Goal: Transaction & Acquisition: Purchase product/service

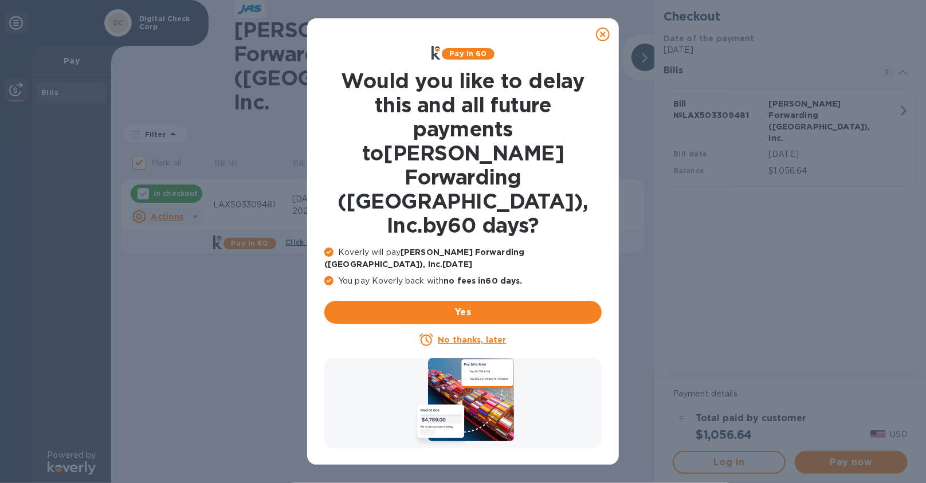
click at [502, 335] on u "No thanks, later" at bounding box center [472, 339] width 68 height 9
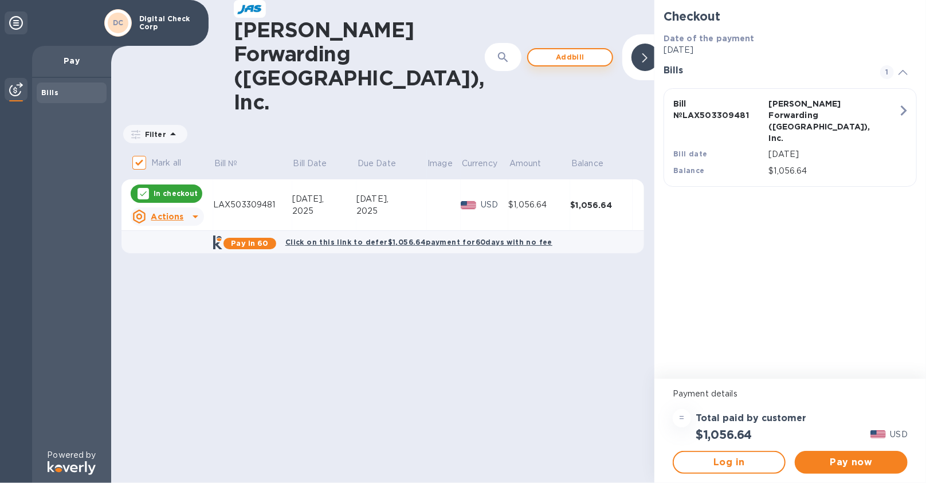
click at [537, 50] on span "Add bill" at bounding box center [569, 57] width 65 height 14
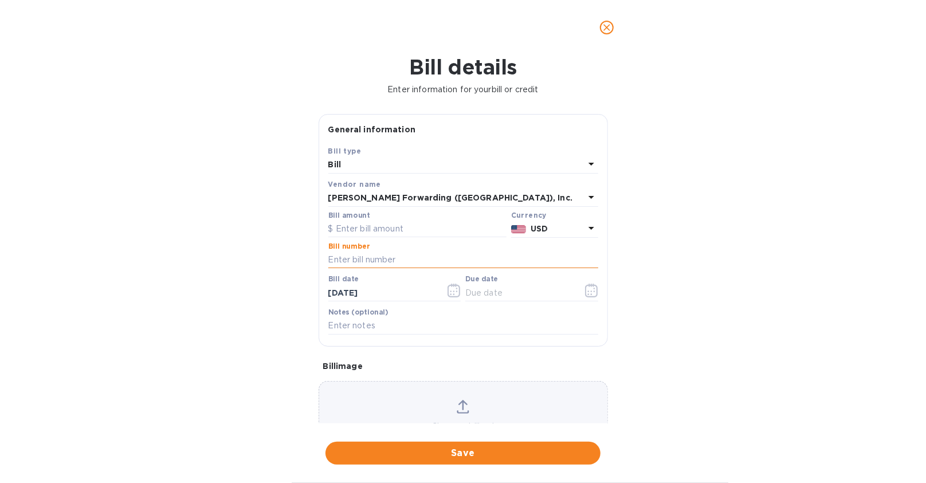
click at [346, 262] on input "text" at bounding box center [463, 259] width 270 height 17
paste input "LAX503309537"
type input "LAX503309537"
click at [348, 232] on input "text" at bounding box center [417, 229] width 178 height 17
type input "2,439.36"
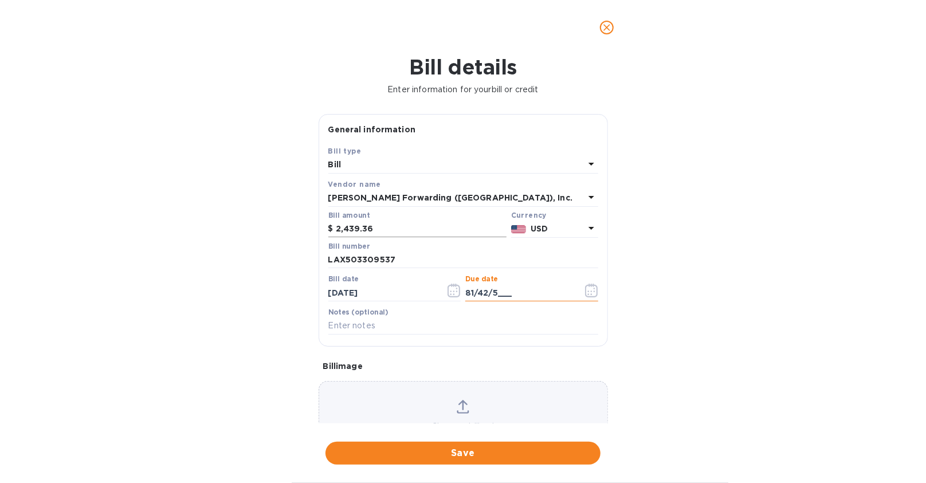
type input "81/42/5___"
drag, startPoint x: 529, startPoint y: 300, endPoint x: 433, endPoint y: 294, distance: 95.8
click at [438, 295] on div "Bill date [DATE] Due date 81/42/5___" at bounding box center [463, 289] width 274 height 33
click at [485, 452] on span "Save" at bounding box center [462, 453] width 257 height 14
click at [510, 297] on input "[DATE]__" at bounding box center [519, 292] width 108 height 17
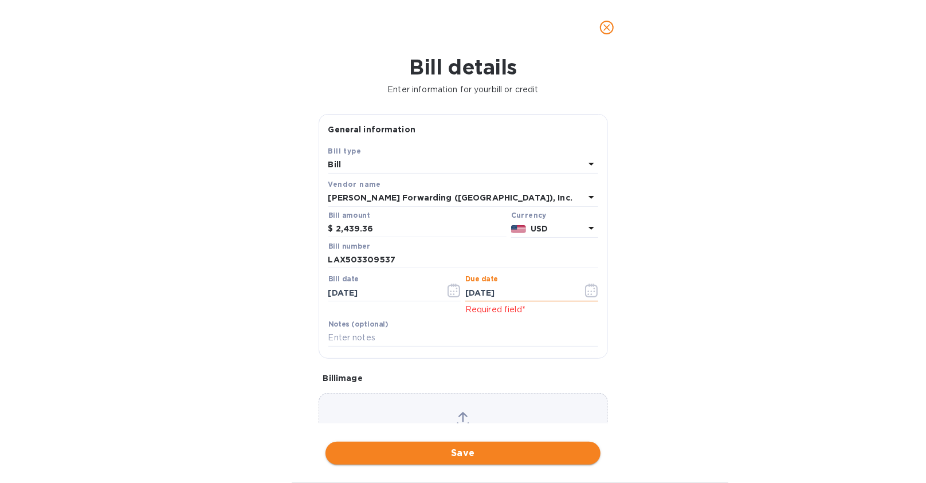
type input "[DATE]"
click at [475, 448] on span "Save" at bounding box center [462, 453] width 257 height 14
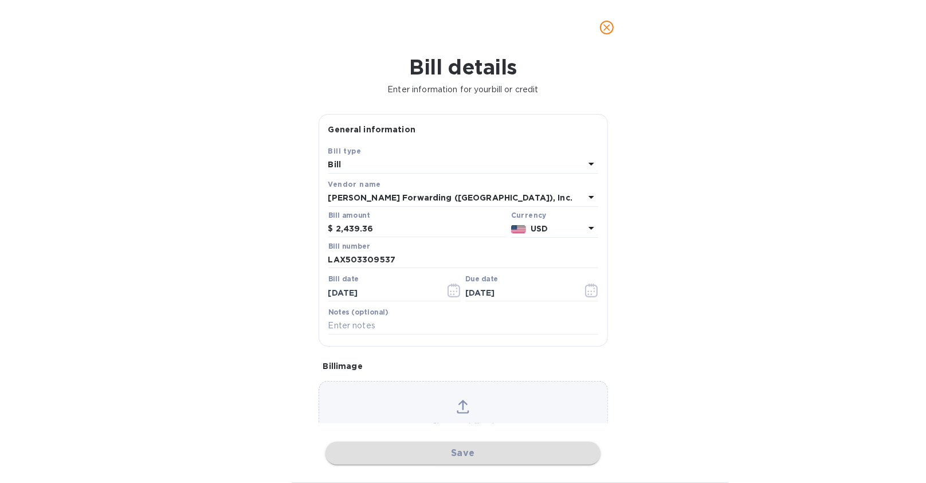
checkbox input "false"
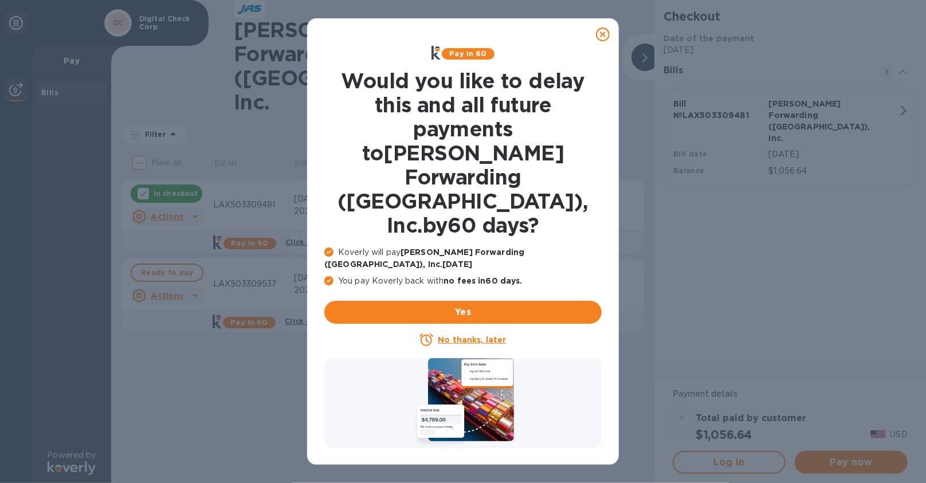
click at [463, 335] on u "No thanks, later" at bounding box center [472, 339] width 68 height 9
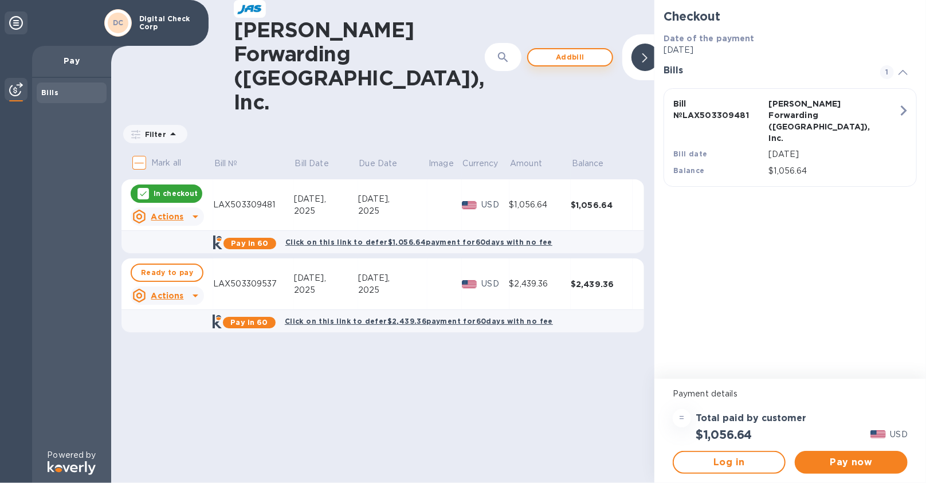
click at [537, 50] on span "Add bill" at bounding box center [569, 57] width 65 height 14
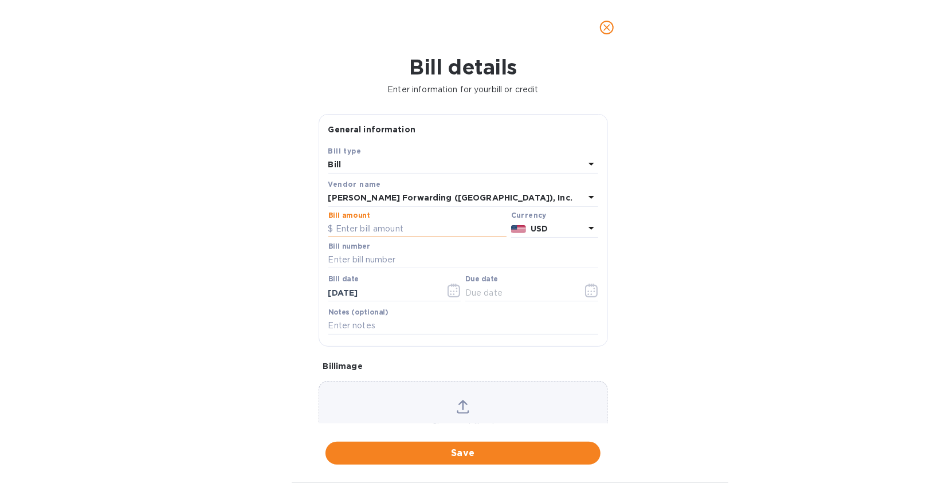
click at [380, 226] on input "text" at bounding box center [417, 229] width 178 height 17
type input "1,311.04"
click at [455, 258] on input "text" at bounding box center [463, 259] width 270 height 17
paste input "LAX503316206"
type input "LAX503316206"
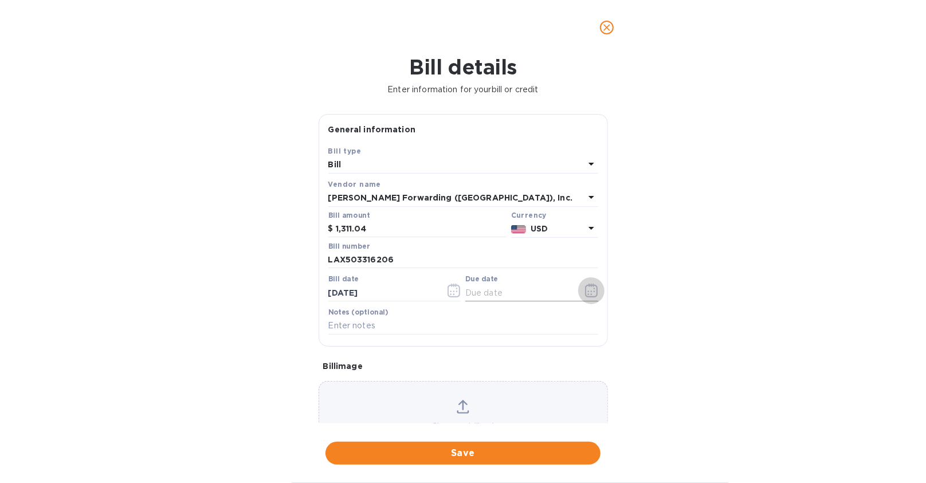
click at [580, 291] on button "button" at bounding box center [591, 290] width 27 height 27
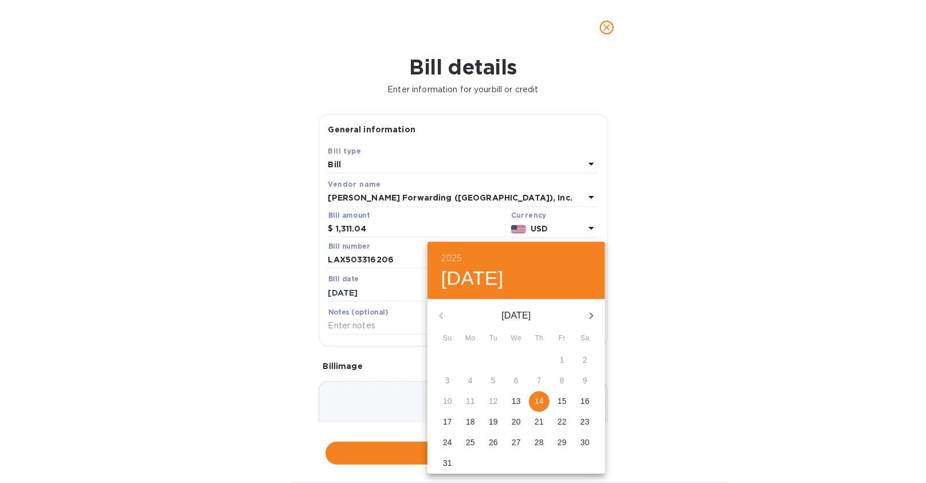
click at [541, 401] on p "14" at bounding box center [538, 400] width 9 height 11
type input "[DATE]"
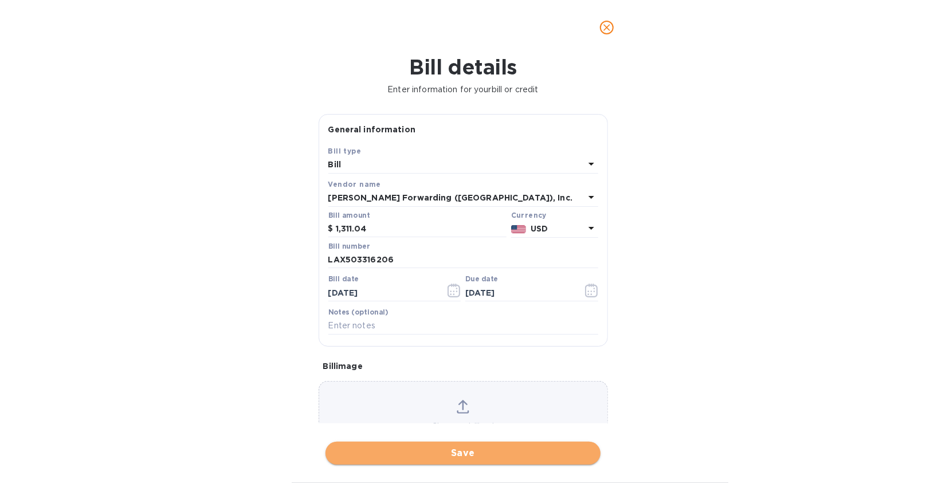
click at [479, 452] on span "Save" at bounding box center [462, 453] width 257 height 14
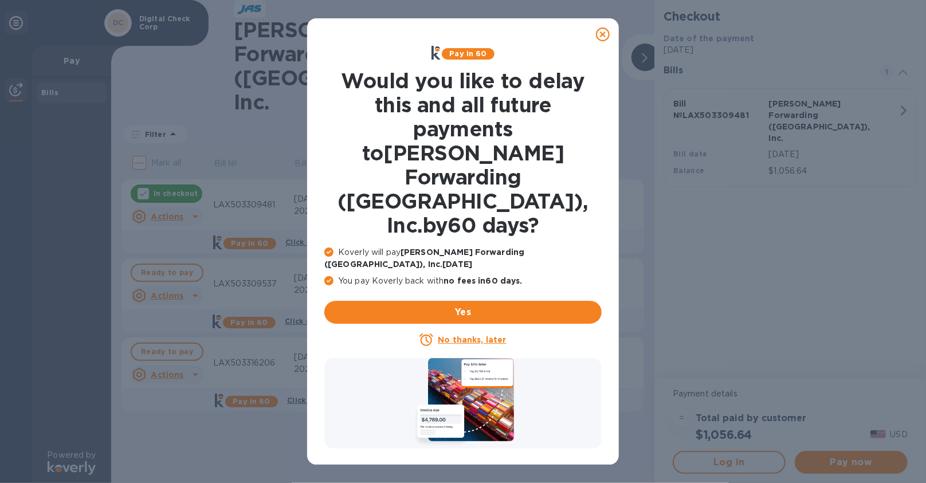
click at [483, 335] on u "No thanks, later" at bounding box center [472, 339] width 68 height 9
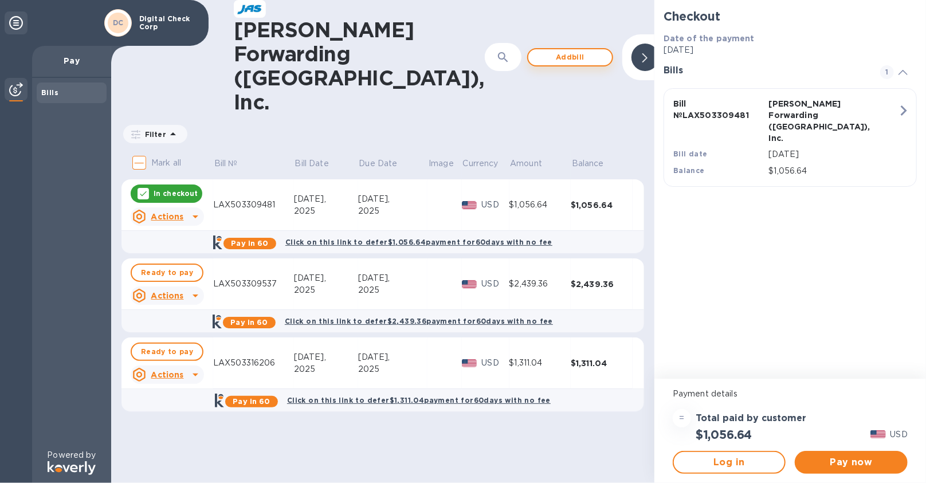
click at [537, 50] on span "Add bill" at bounding box center [569, 57] width 65 height 14
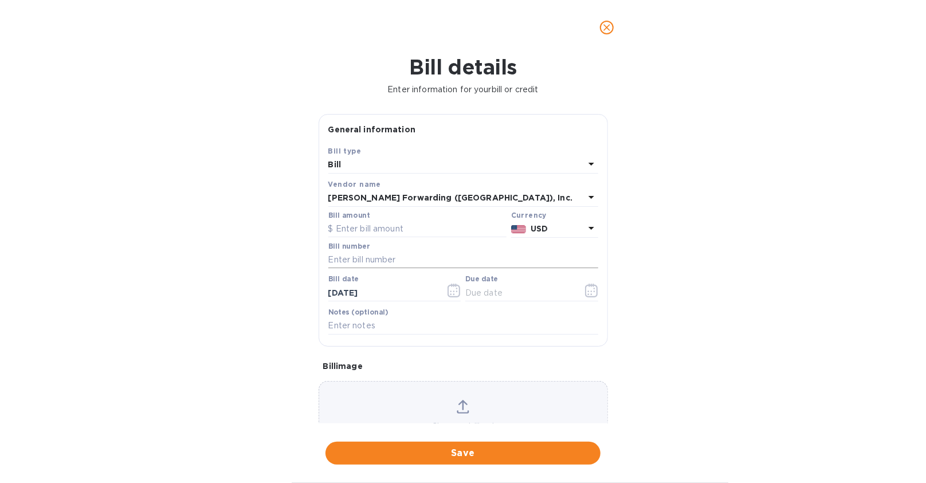
click at [371, 261] on input "text" at bounding box center [463, 259] width 270 height 17
paste input "LAX503317164"
type input "LAX503317164"
click at [370, 231] on input "text" at bounding box center [417, 229] width 178 height 17
type input "6,965.85"
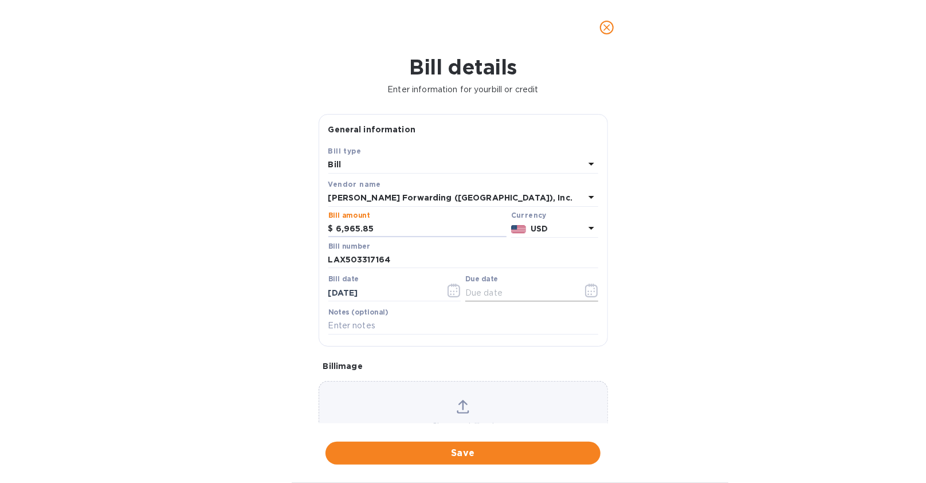
click at [585, 289] on icon "button" at bounding box center [591, 291] width 13 height 14
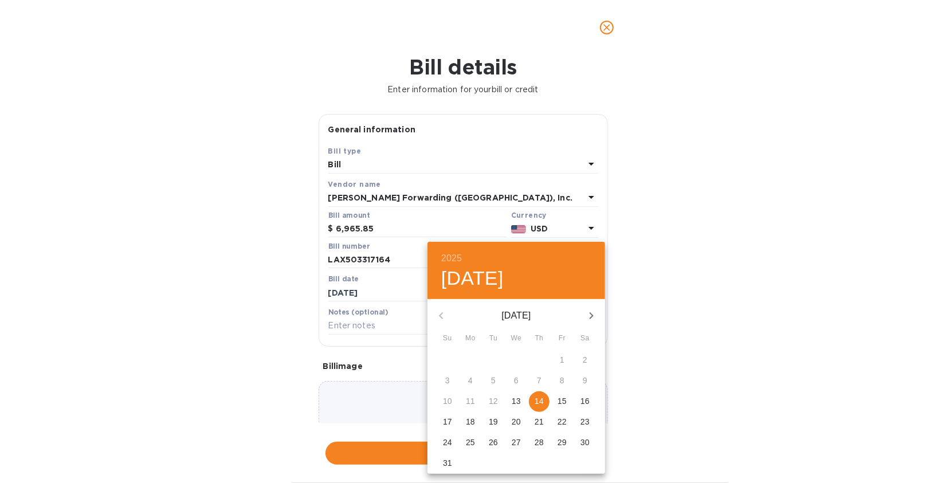
click at [540, 400] on p "14" at bounding box center [538, 400] width 9 height 11
type input "[DATE]"
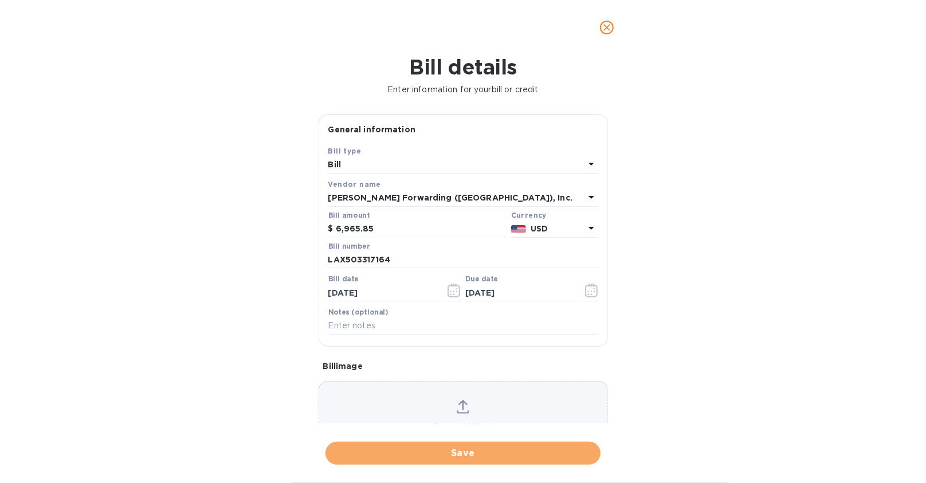
click at [468, 460] on span "Save" at bounding box center [462, 453] width 257 height 14
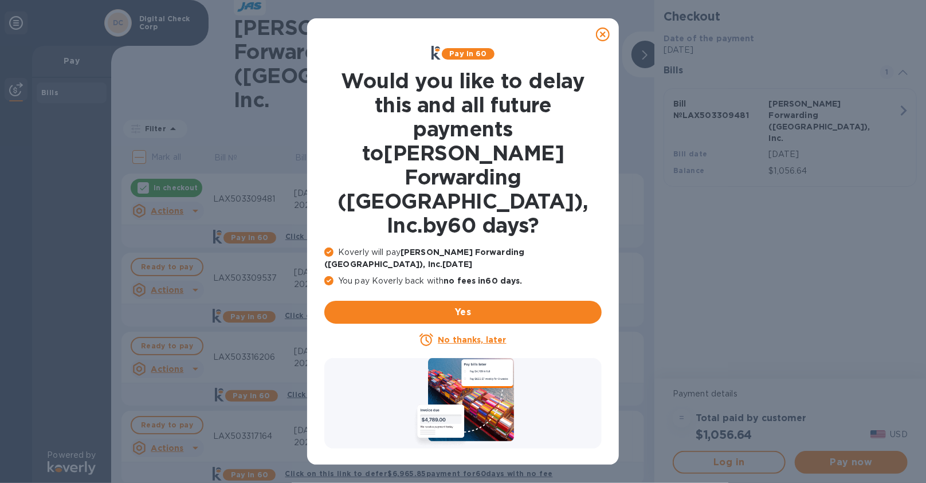
click at [466, 335] on u "No thanks, later" at bounding box center [472, 339] width 68 height 9
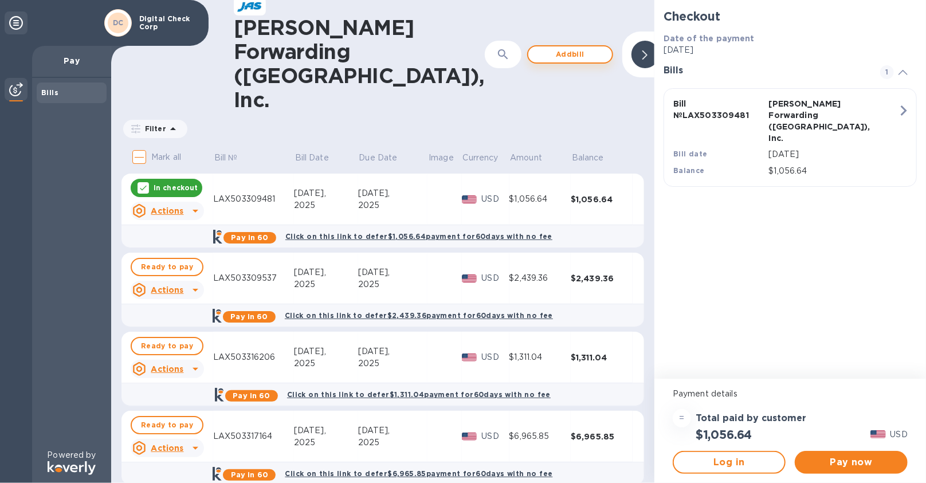
click at [537, 48] on span "Add bill" at bounding box center [569, 55] width 65 height 14
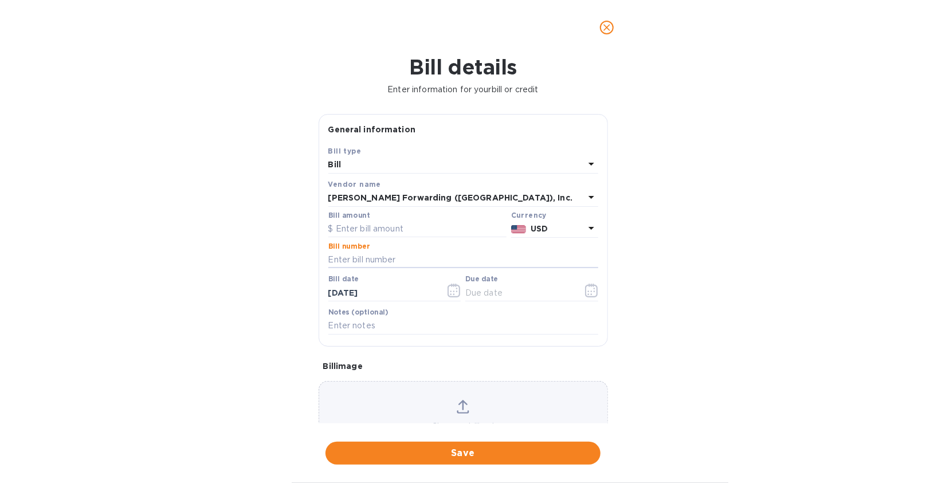
drag, startPoint x: 367, startPoint y: 257, endPoint x: 367, endPoint y: 249, distance: 8.0
click at [367, 257] on input "text" at bounding box center [463, 259] width 270 height 17
paste input "LAX503316955"
type input "LAX503316955"
click at [373, 231] on input "text" at bounding box center [417, 229] width 178 height 17
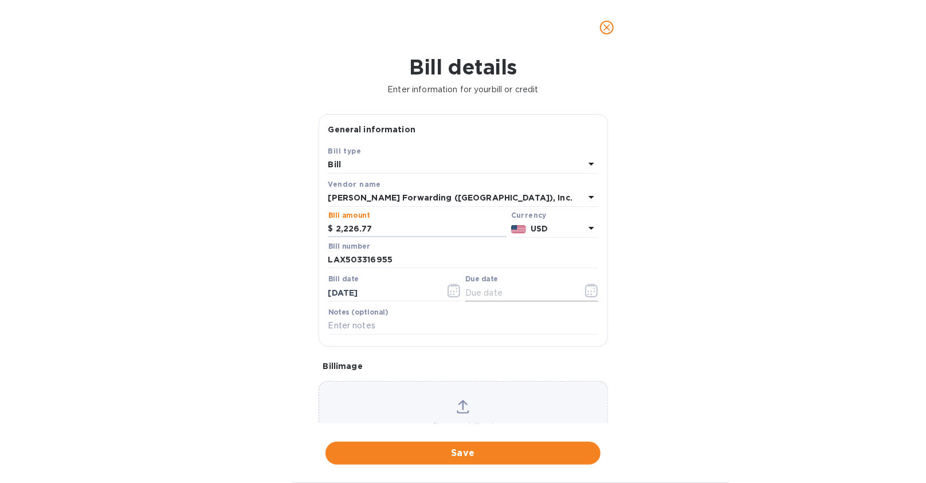
type input "2,226.77"
click at [578, 289] on button "button" at bounding box center [591, 290] width 27 height 27
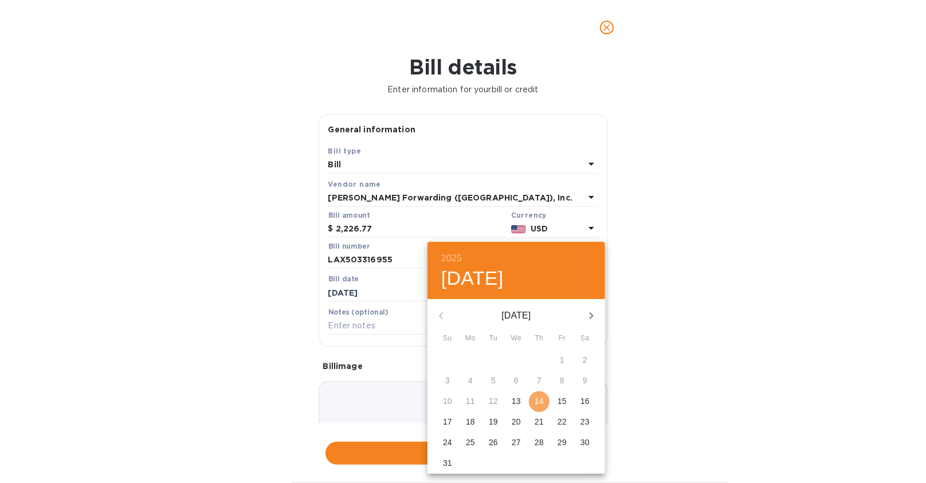
click at [541, 401] on p "14" at bounding box center [538, 400] width 9 height 11
type input "[DATE]"
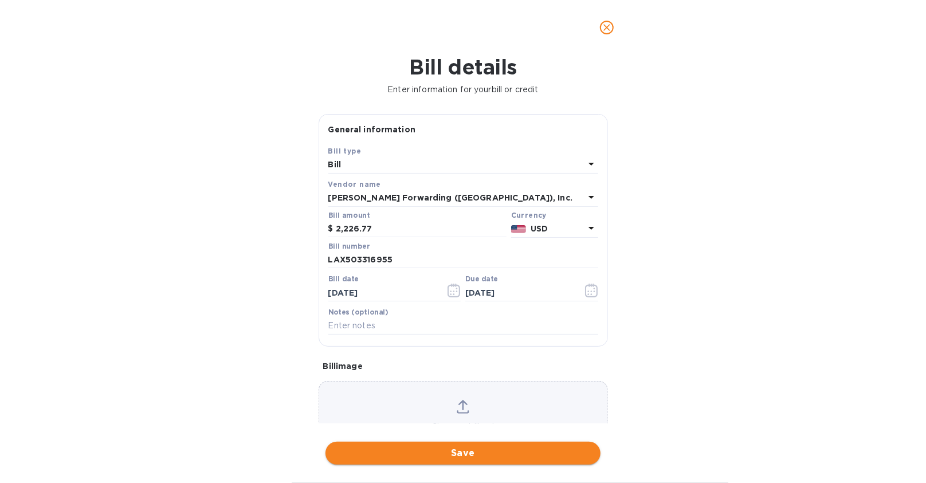
click at [474, 450] on span "Save" at bounding box center [462, 453] width 257 height 14
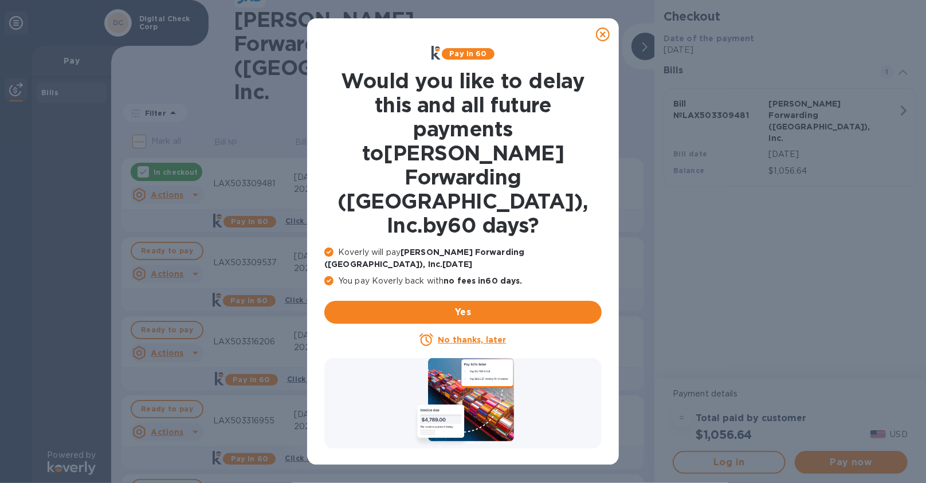
click at [481, 335] on u "No thanks, later" at bounding box center [472, 339] width 68 height 9
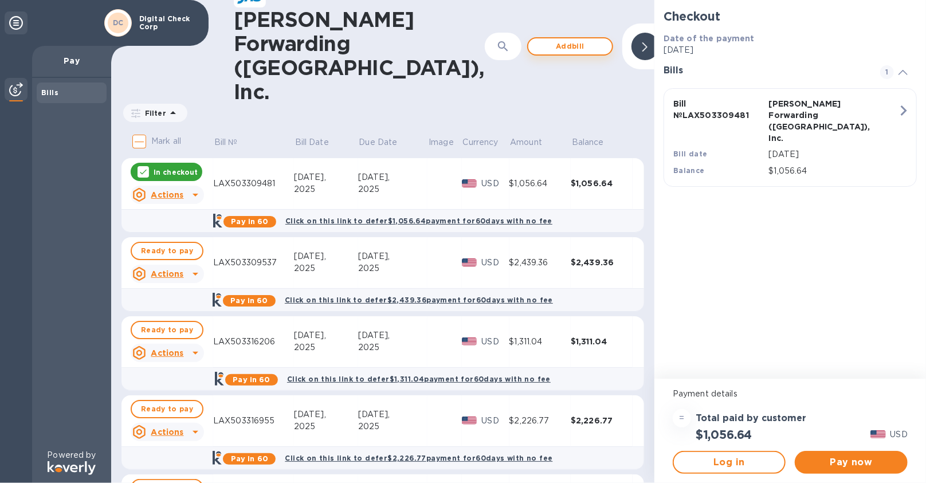
click at [537, 40] on span "Add bill" at bounding box center [569, 47] width 65 height 14
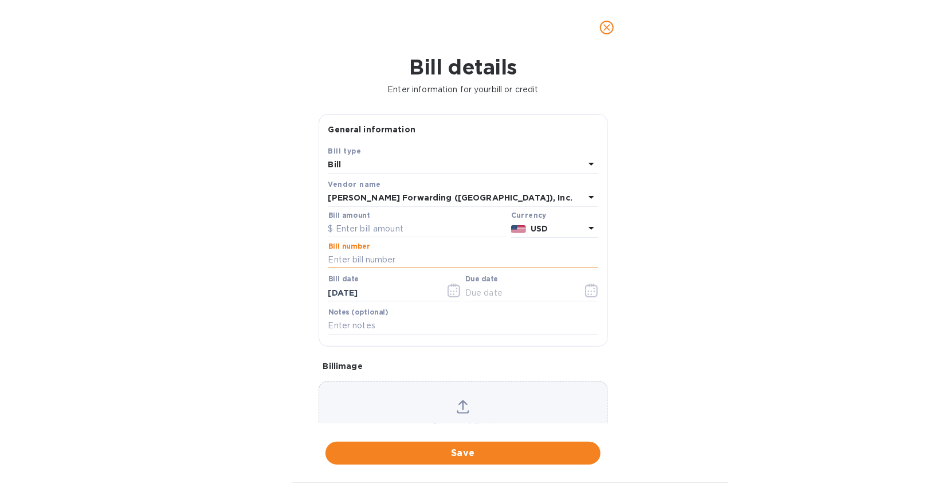
click at [393, 257] on input "text" at bounding box center [463, 259] width 270 height 17
paste input "LAX503319570"
type input "LAX503319570"
click at [392, 229] on input "text" at bounding box center [417, 229] width 178 height 17
type input "28,868.97"
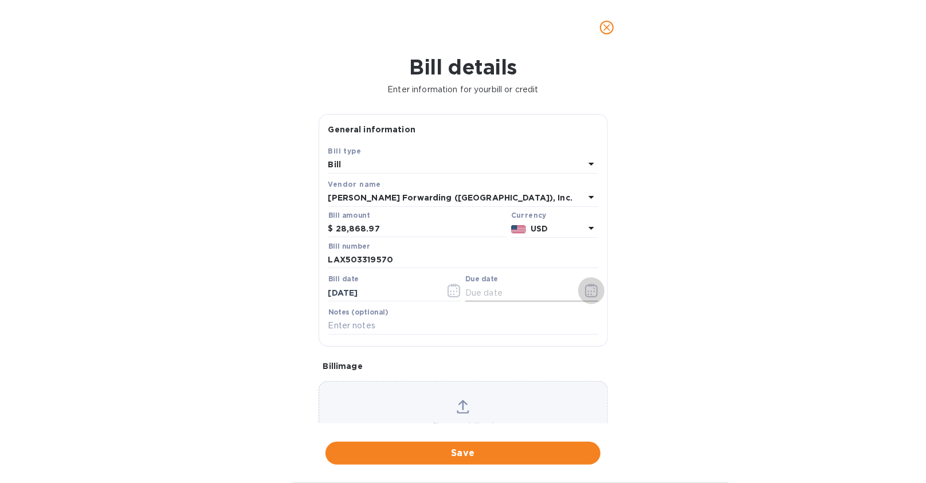
click at [589, 294] on icon "button" at bounding box center [591, 291] width 13 height 14
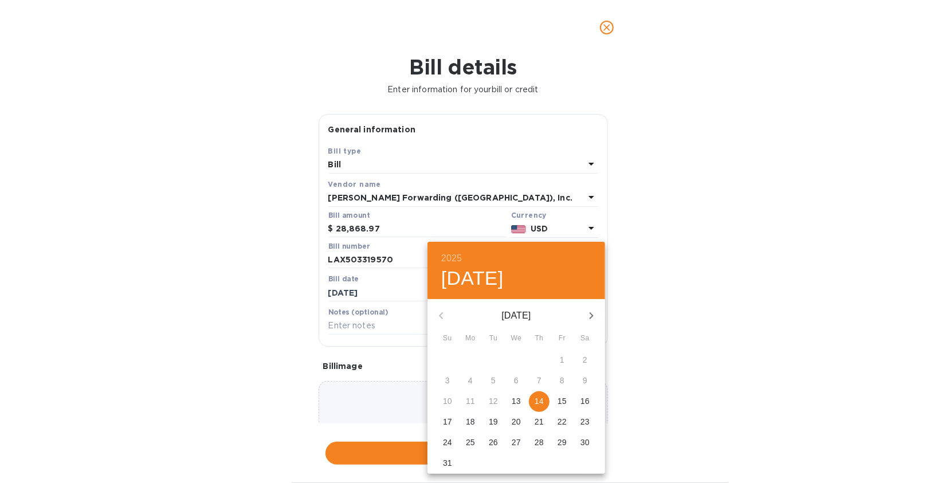
click at [540, 401] on p "14" at bounding box center [538, 400] width 9 height 11
type input "[DATE]"
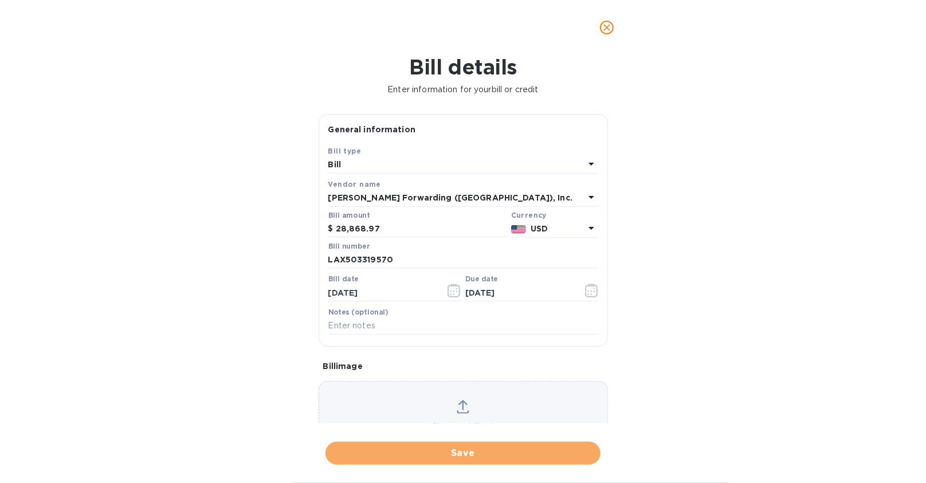
click at [470, 446] on span "Save" at bounding box center [462, 453] width 257 height 14
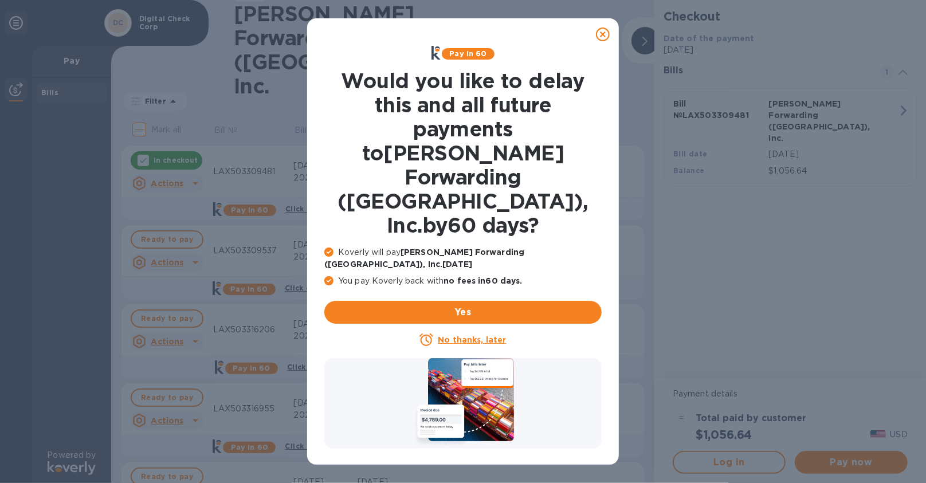
click at [490, 334] on p "No thanks, later" at bounding box center [472, 339] width 68 height 11
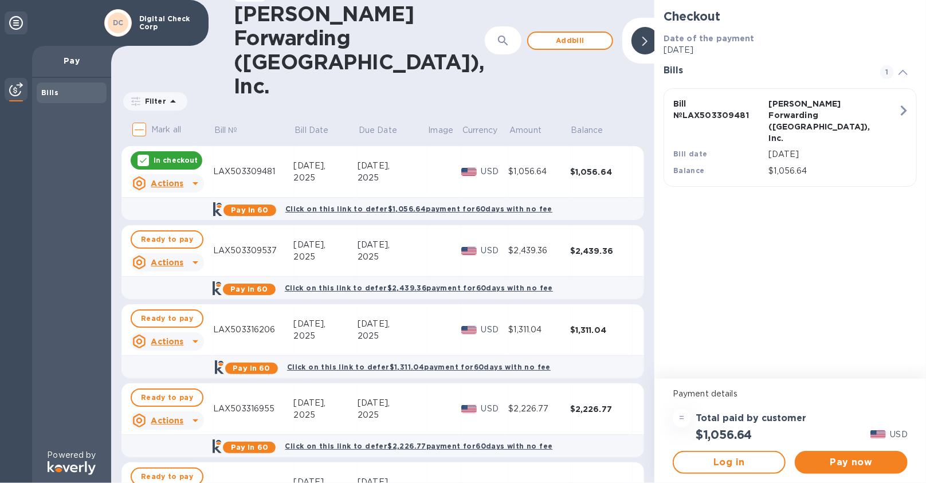
click at [156, 124] on p "Mark all" at bounding box center [166, 130] width 30 height 12
click at [151, 117] on input "Mark all" at bounding box center [139, 129] width 24 height 24
checkbox input "true"
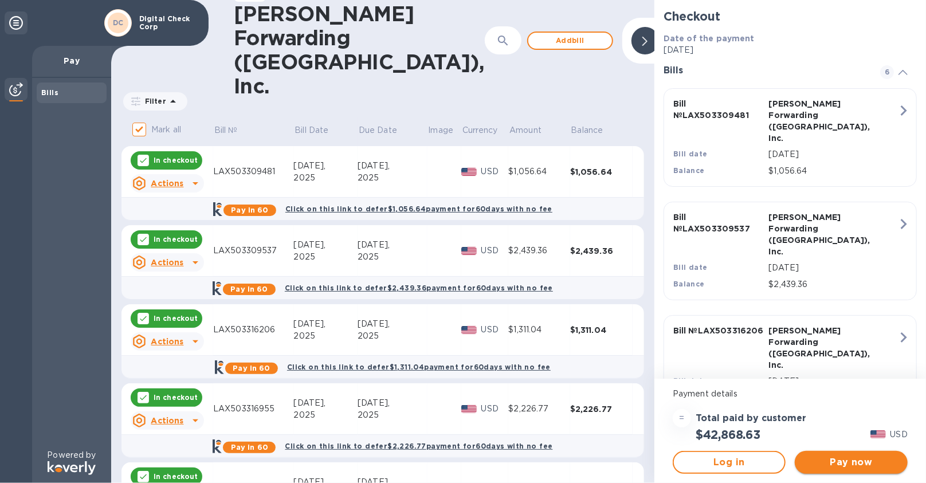
click at [852, 458] on span "Pay now" at bounding box center [851, 462] width 95 height 14
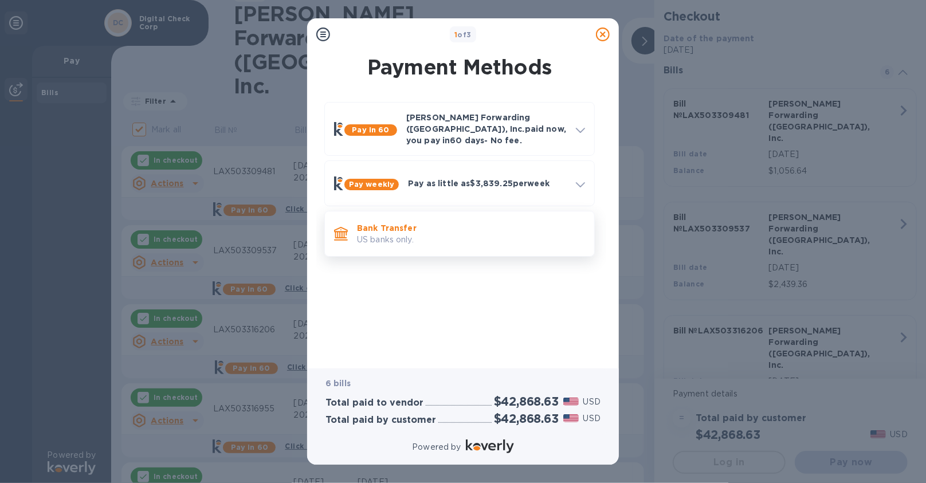
click at [458, 234] on p "US banks only." at bounding box center [471, 240] width 228 height 12
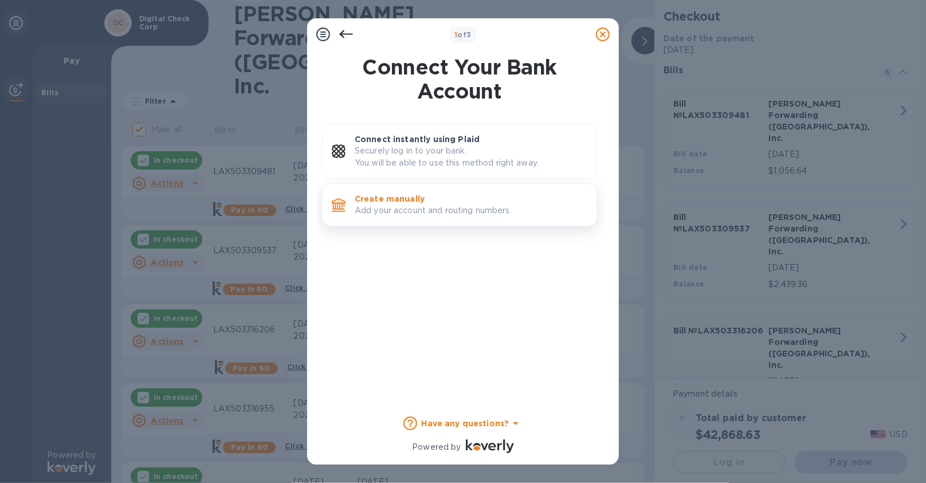
click at [456, 203] on p "Create manually" at bounding box center [471, 198] width 233 height 11
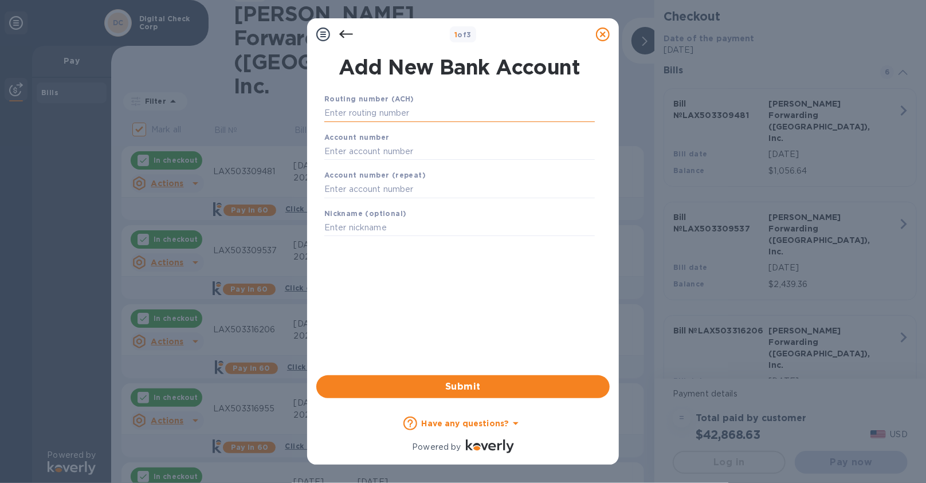
click at [348, 109] on input "text" at bounding box center [459, 113] width 270 height 17
paste input "071000288"
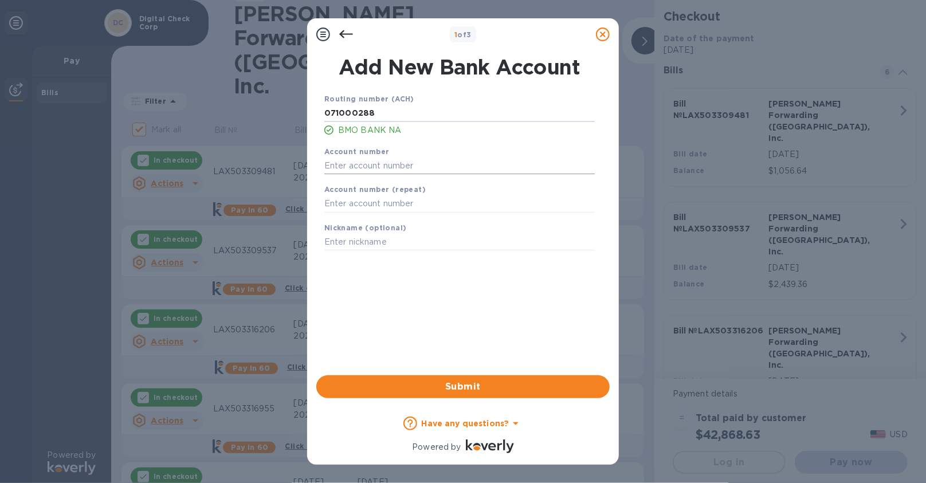
type input "071000288"
click at [328, 164] on input "text" at bounding box center [459, 165] width 270 height 17
click at [428, 164] on input "text" at bounding box center [459, 165] width 270 height 17
paste input "2415388"
type input "2415388"
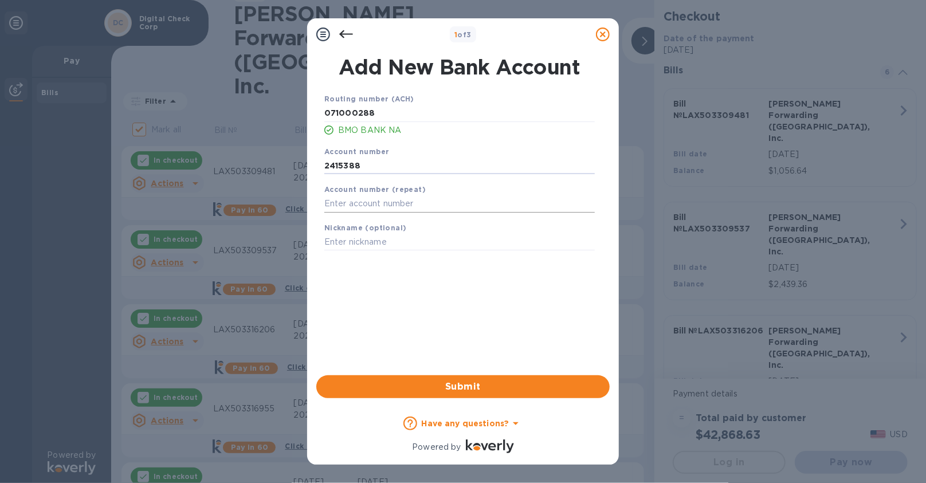
click at [409, 204] on input "text" at bounding box center [459, 203] width 270 height 17
paste input "2415388"
type input "2415388"
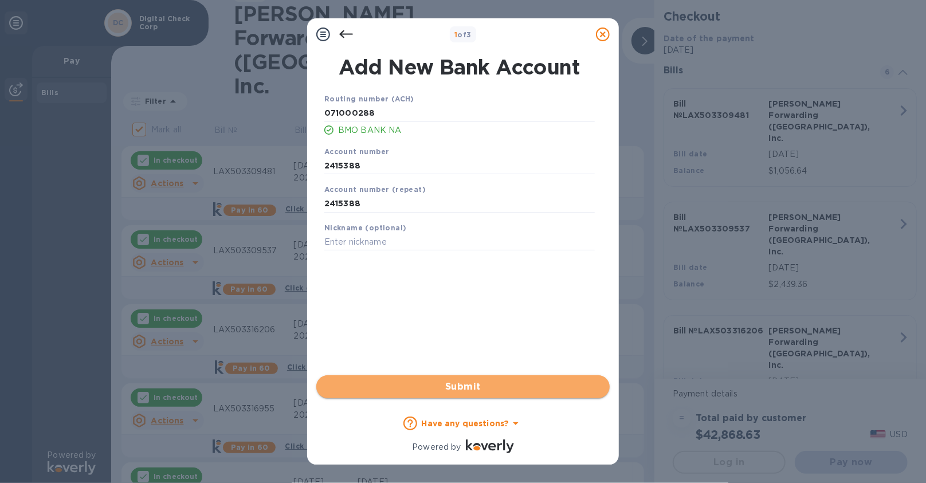
click at [366, 391] on span "Submit" at bounding box center [462, 387] width 275 height 14
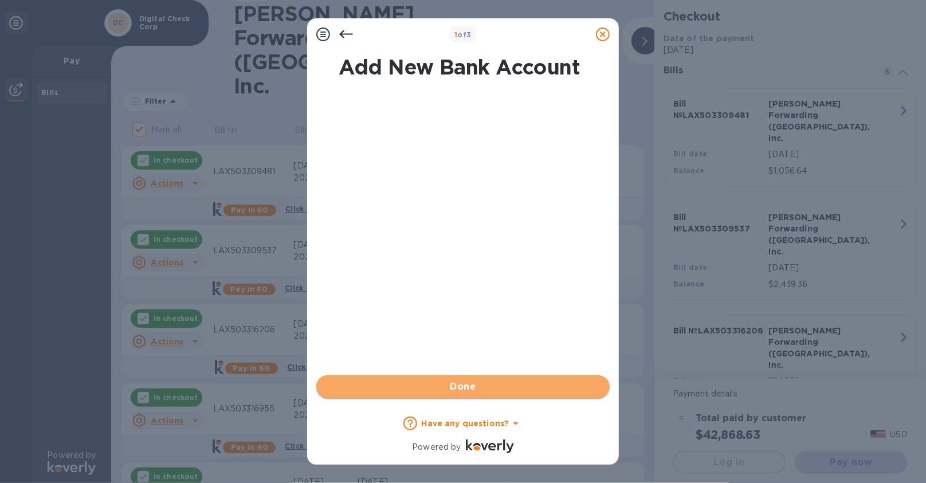
click at [468, 382] on span "Done" at bounding box center [463, 387] width 26 height 14
